Goal: Answer question/provide support

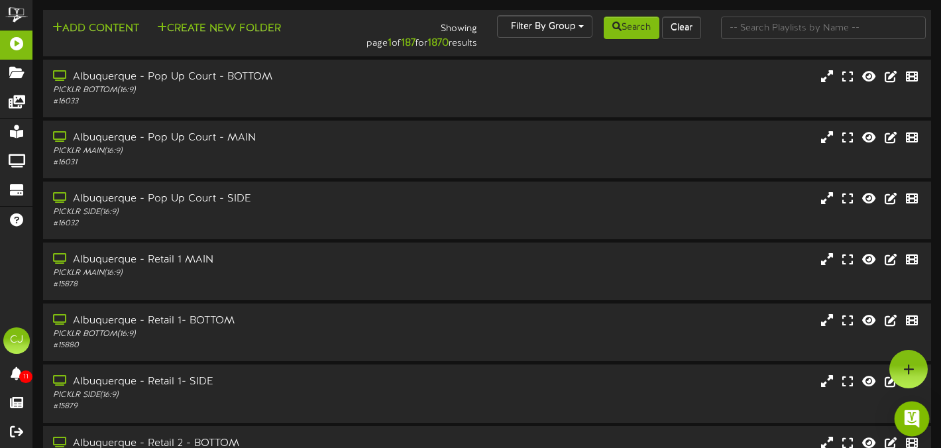
click at [921, 424] on div "Open Intercom Messenger" at bounding box center [912, 419] width 35 height 35
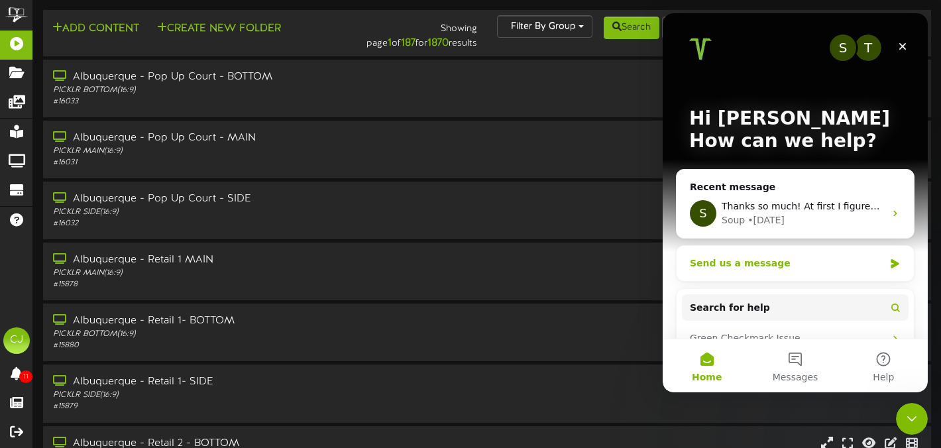
click at [833, 267] on div "Send us a message" at bounding box center [787, 264] width 194 height 14
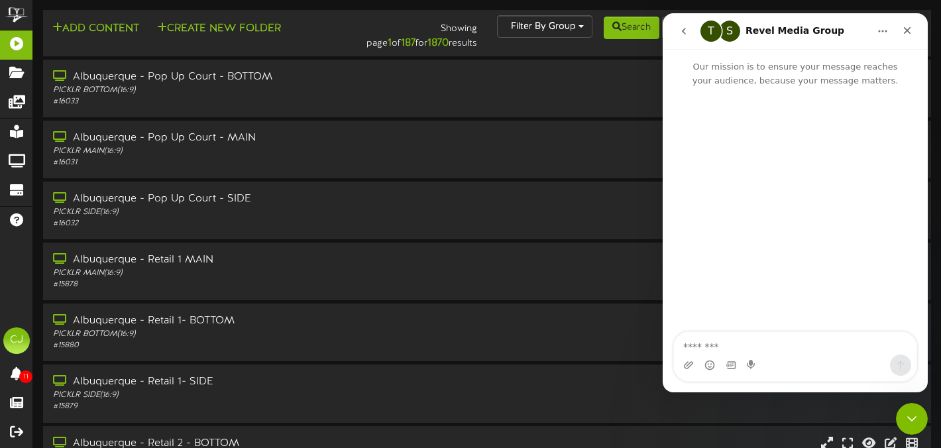
click at [748, 339] on textarea "Message…" at bounding box center [795, 343] width 243 height 23
type textarea "**********"
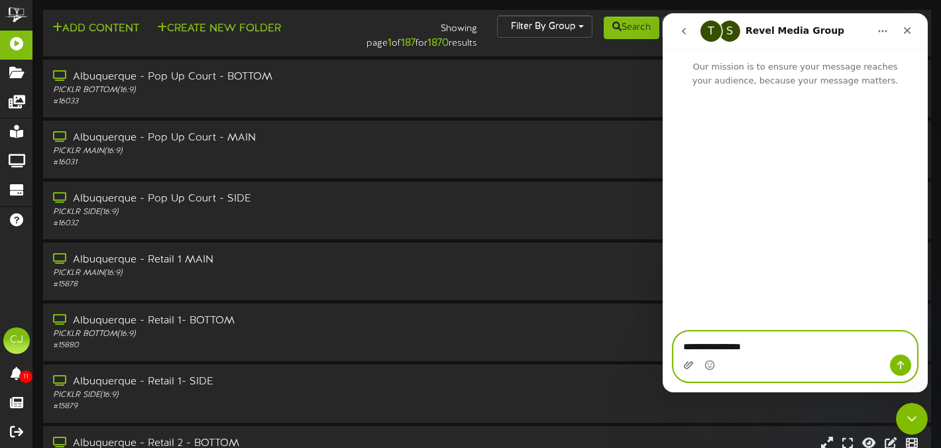
click at [683, 369] on icon "Upload attachment" at bounding box center [688, 365] width 11 height 11
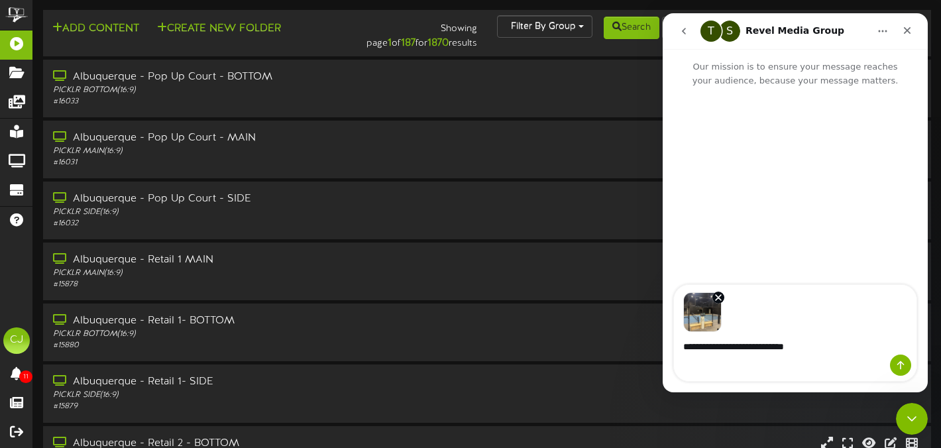
click at [901, 349] on textarea "**********" at bounding box center [795, 343] width 243 height 23
type textarea "**********"
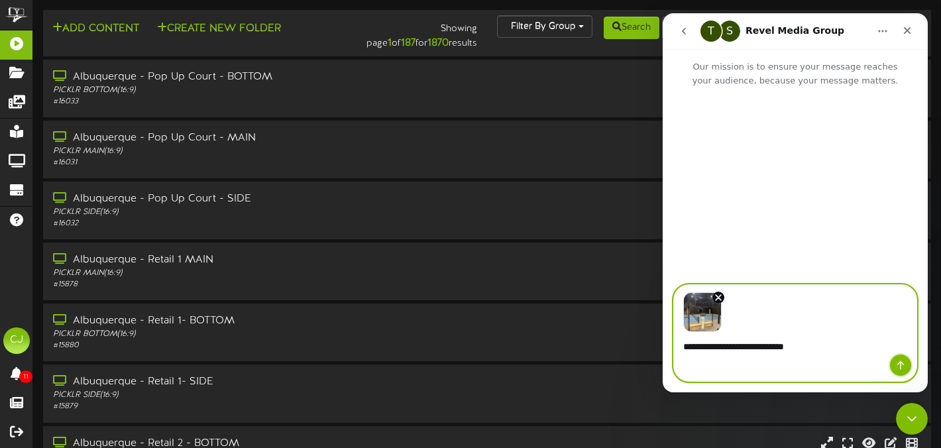
click at [901, 359] on button "Send a message…" at bounding box center [900, 365] width 21 height 21
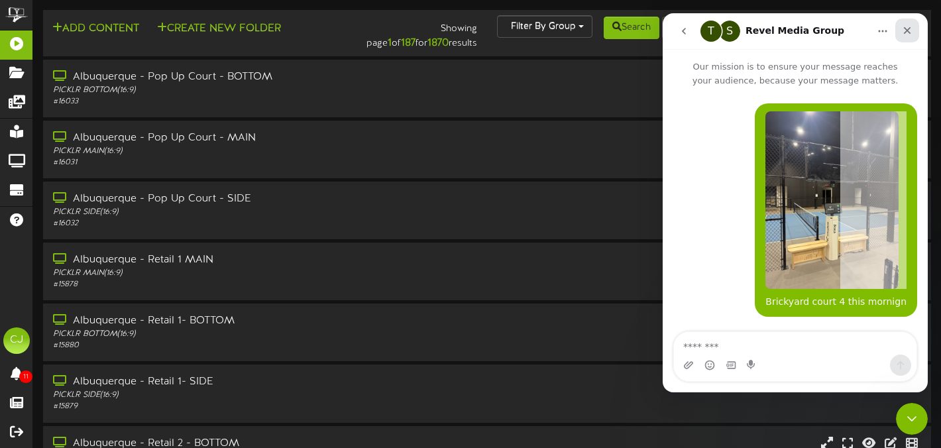
click at [904, 30] on icon "Close" at bounding box center [907, 30] width 11 height 11
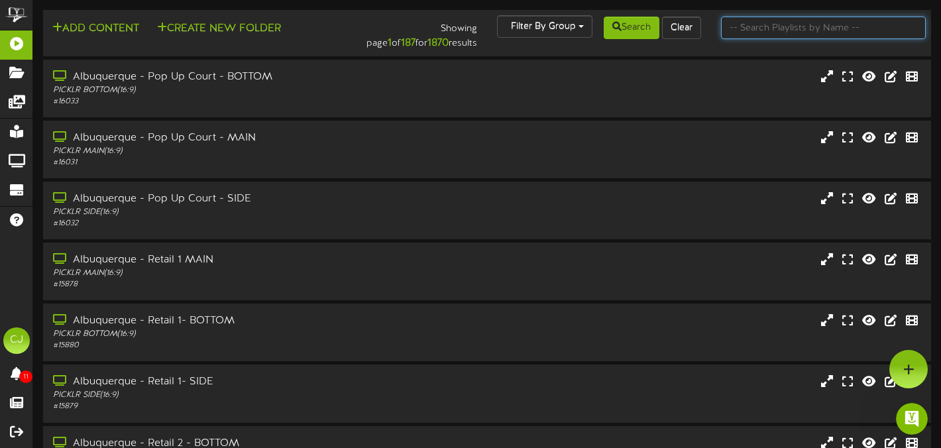
click at [786, 25] on input "text" at bounding box center [823, 28] width 205 height 23
type input "[GEOGRAPHIC_DATA]"
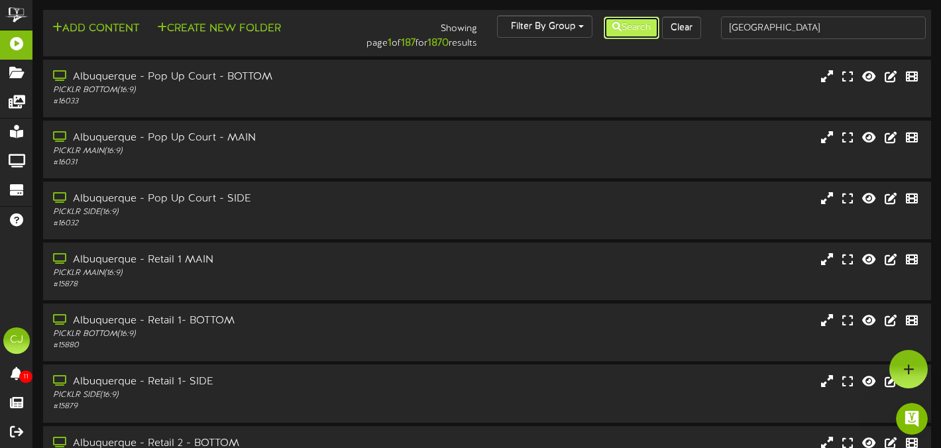
click at [630, 19] on button "Search" at bounding box center [632, 28] width 56 height 23
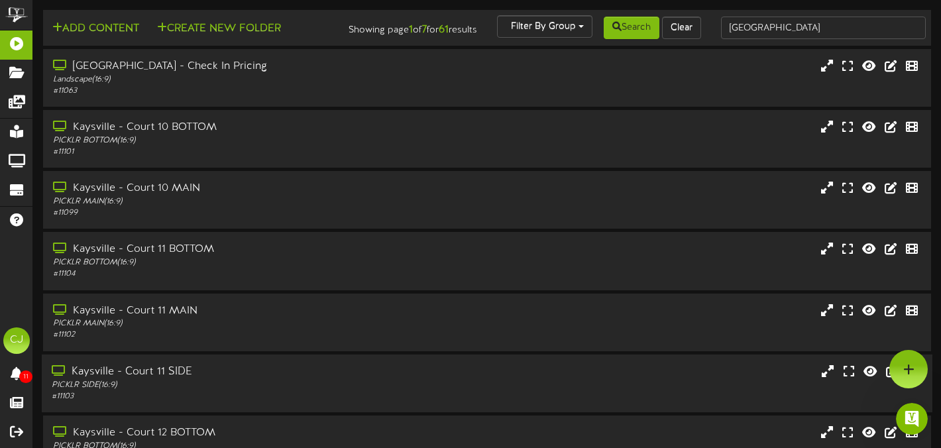
click at [304, 373] on div "Kaysville - Court 11 SIDE PICKLR SIDE ( 16:9 ) # 11103" at bounding box center [487, 383] width 891 height 58
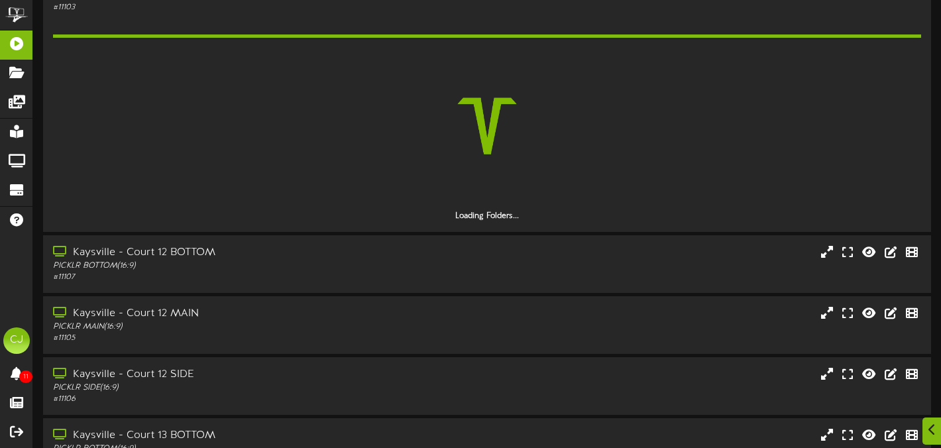
scroll to position [392, 0]
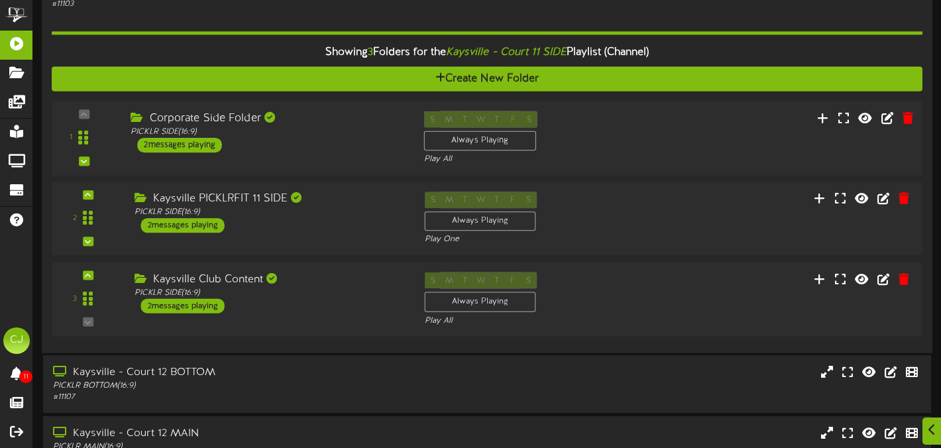
click at [312, 126] on div "Corporate Side Folder" at bounding box center [267, 118] width 273 height 15
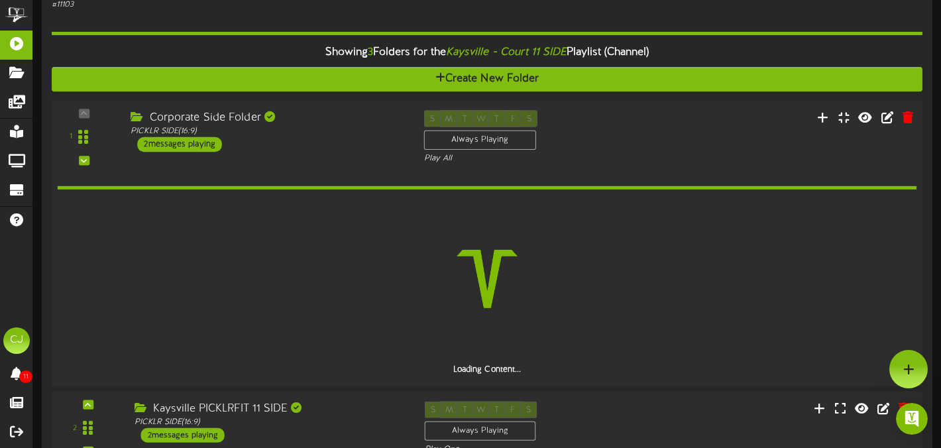
scroll to position [0, 0]
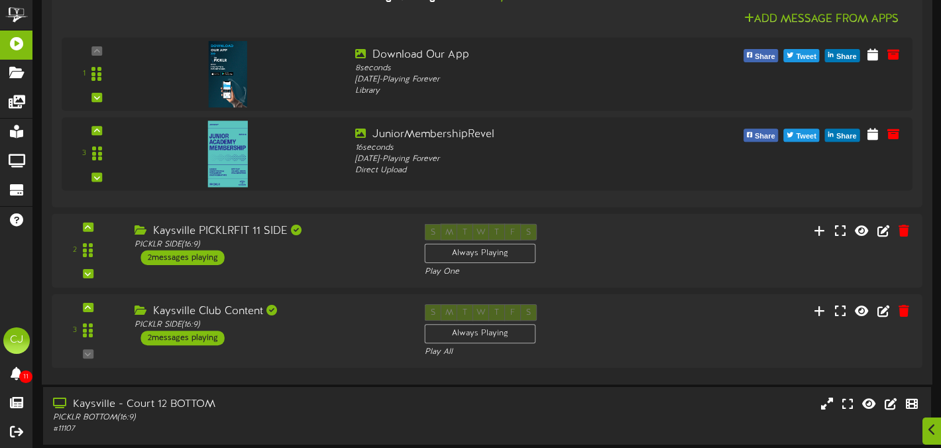
click at [369, 298] on div "1" at bounding box center [487, 130] width 871 height 478
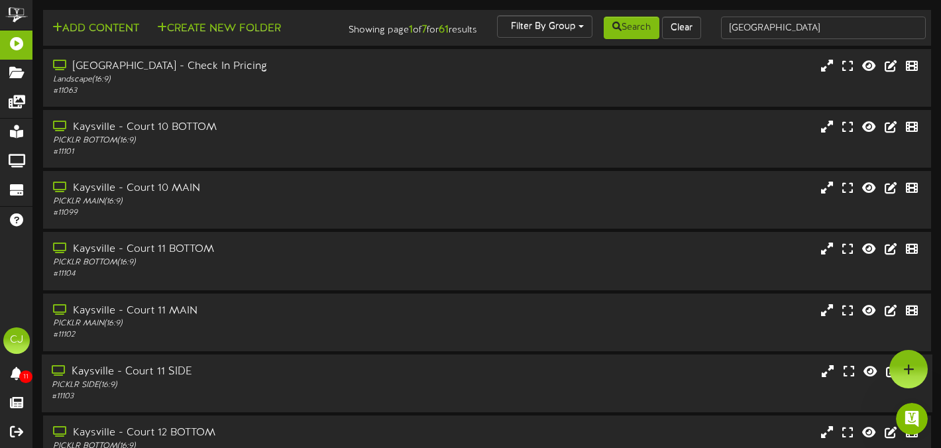
click at [281, 380] on div "Kaysville - Court 11 SIDE" at bounding box center [227, 372] width 351 height 15
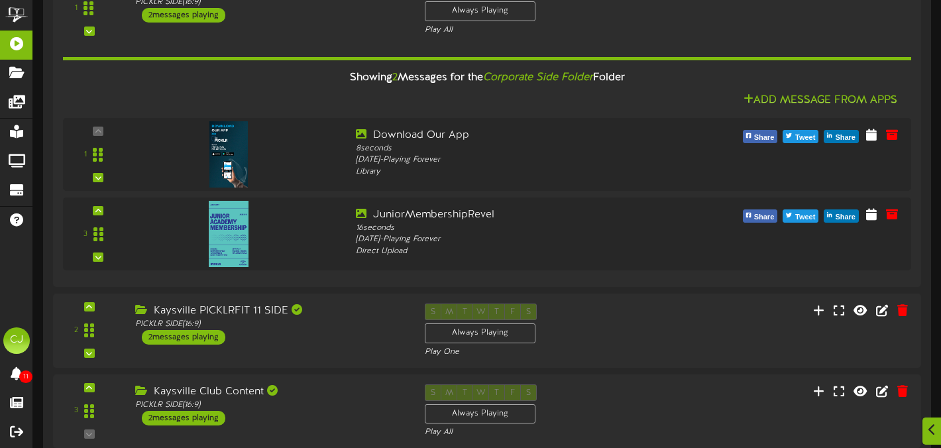
scroll to position [675, 0]
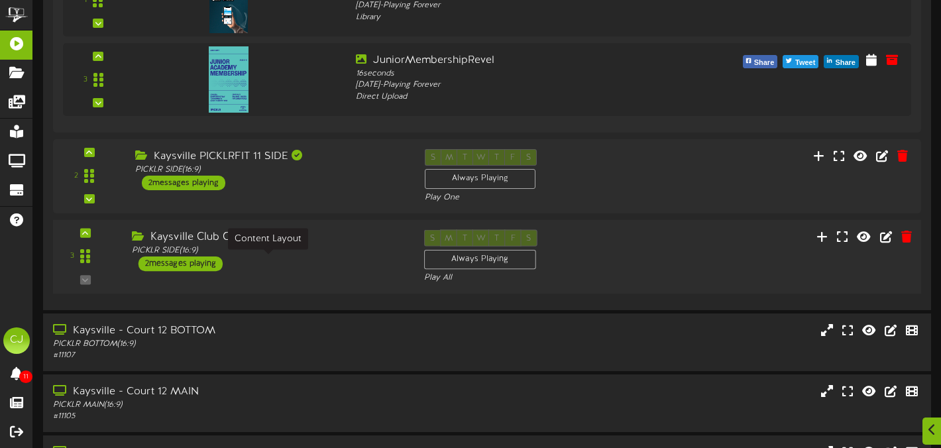
click at [320, 256] on div "PICKLR SIDE ( 16:9 )" at bounding box center [268, 250] width 272 height 11
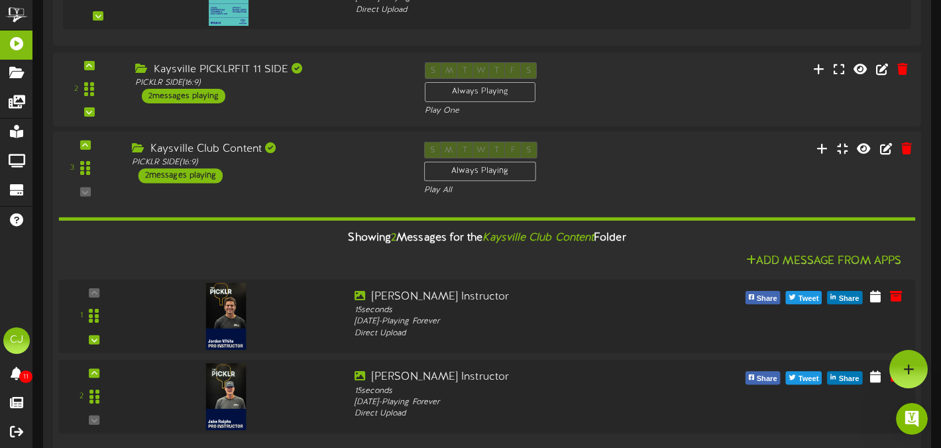
scroll to position [0, 0]
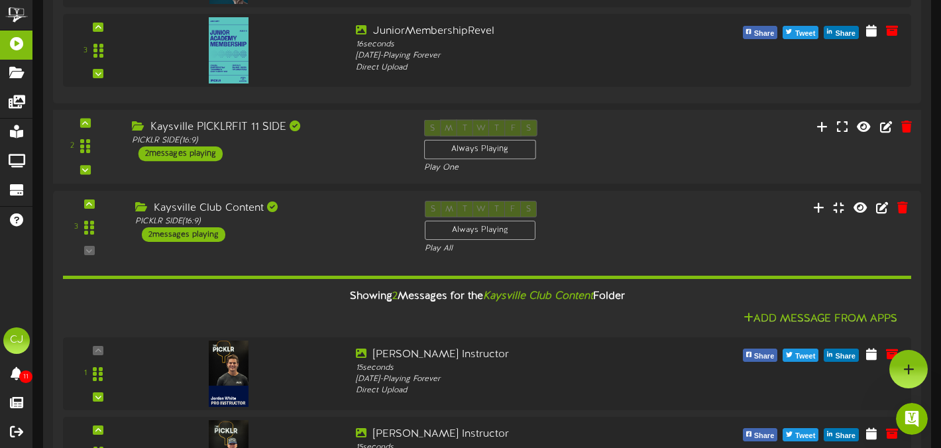
click at [333, 174] on div "2 ( 16:9" at bounding box center [486, 147] width 877 height 54
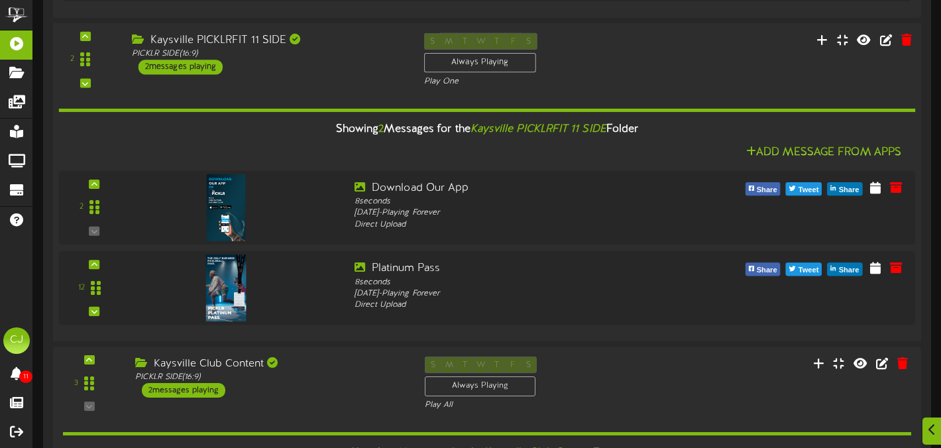
scroll to position [853, 0]
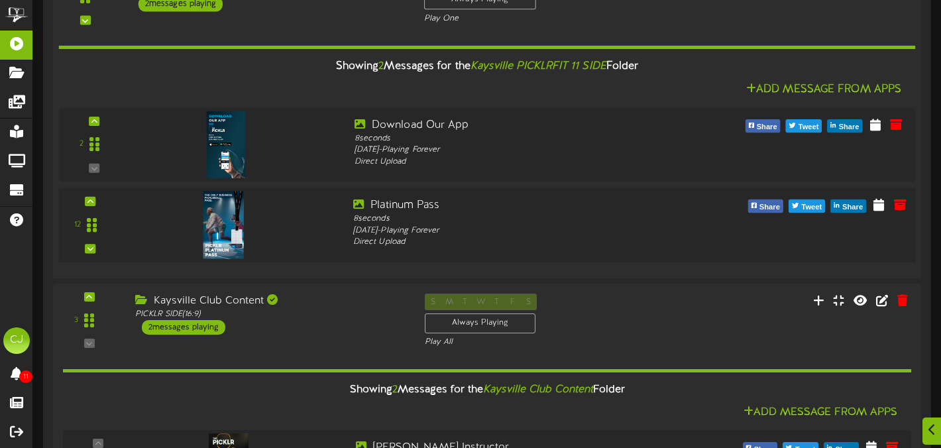
click at [219, 242] on img at bounding box center [223, 226] width 40 height 68
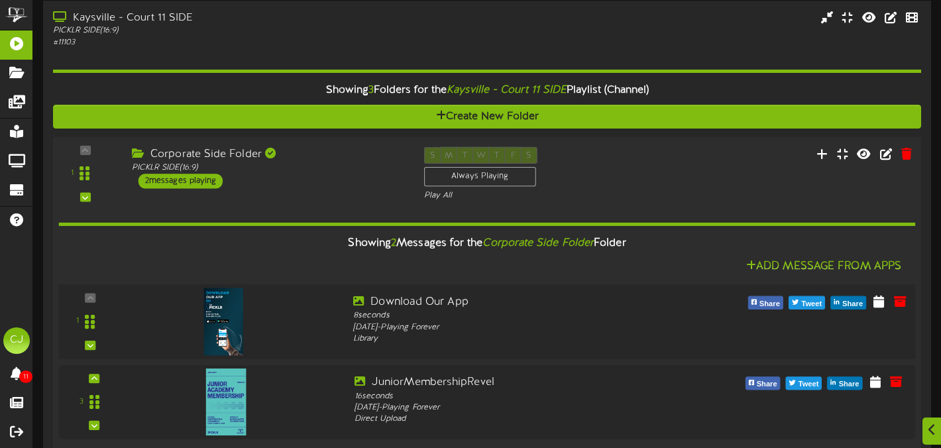
scroll to position [408, 0]
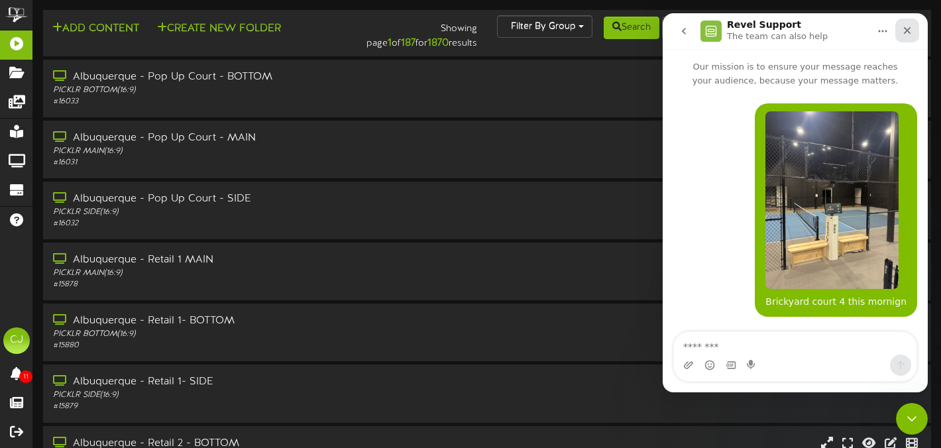
click at [907, 27] on icon "Close" at bounding box center [907, 30] width 11 height 11
